Goal: Transaction & Acquisition: Book appointment/travel/reservation

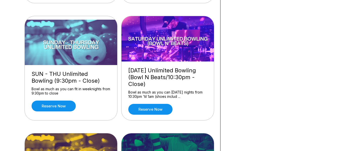
scroll to position [263, 0]
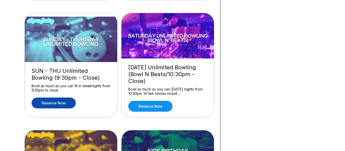
click at [67, 105] on link "Reserve now" at bounding box center [54, 103] width 44 height 11
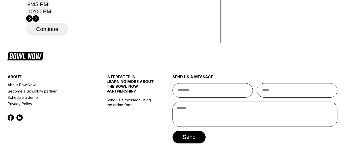
scroll to position [225, 0]
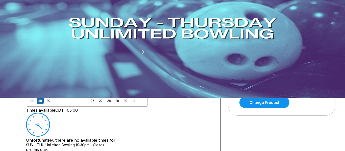
scroll to position [0, 0]
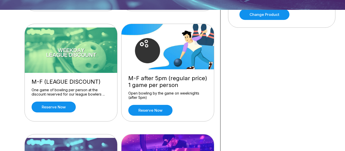
scroll to position [143, 0]
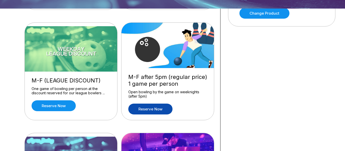
click at [147, 108] on link "Reserve now" at bounding box center [150, 109] width 44 height 11
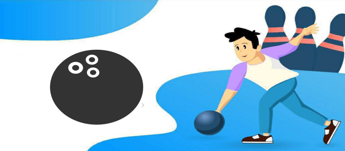
click at [203, 112] on div "Next Month [DATE] Su Mo Tu We Th Fr Sa 31 1 2 3 4 5 6 7 8 9 10 11 12 13 14 15 1…" at bounding box center [119, 130] width 186 height 61
click at [64, 72] on icon at bounding box center [65, 70] width 3 height 3
type input "*"
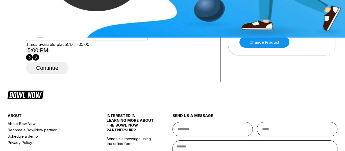
scroll to position [112, 0]
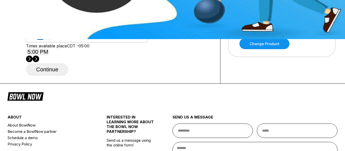
click at [52, 40] on div "30" at bounding box center [48, 36] width 7 height 7
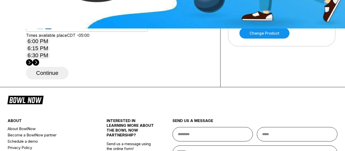
scroll to position [124, 0]
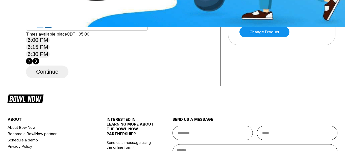
click at [50, 58] on button "6:30 PM" at bounding box center [38, 54] width 24 height 7
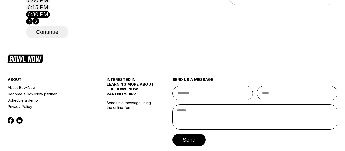
scroll to position [165, 0]
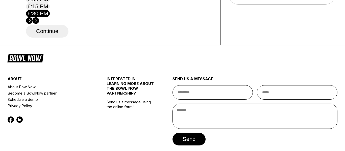
click at [60, 38] on button "Continue" at bounding box center [47, 31] width 42 height 13
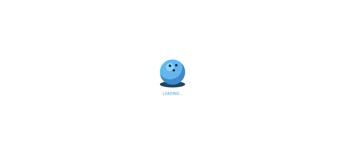
select select "**"
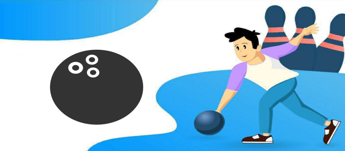
click at [33, 51] on icon at bounding box center [30, 50] width 4 height 2
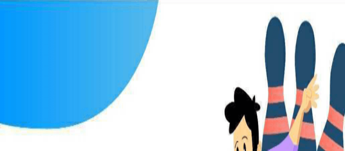
type input "*****"
type input "**********"
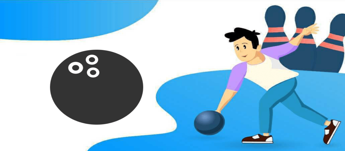
click at [313, 14] on rect "button" at bounding box center [315, 13] width 18 height 9
click at [313, 33] on div "All Bookings" at bounding box center [308, 31] width 20 height 4
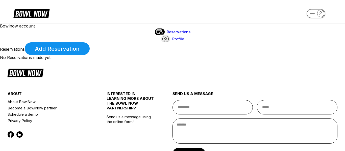
scroll to position [23, 0]
